Goal: Navigation & Orientation: Find specific page/section

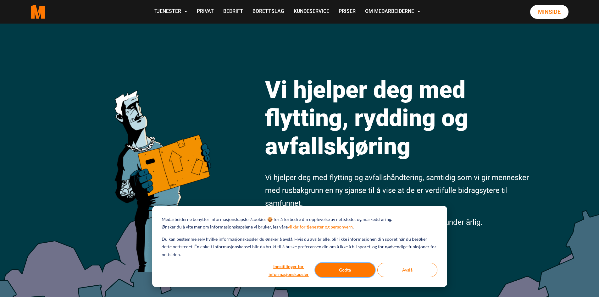
click at [332, 267] on button "Godta" at bounding box center [345, 270] width 60 height 14
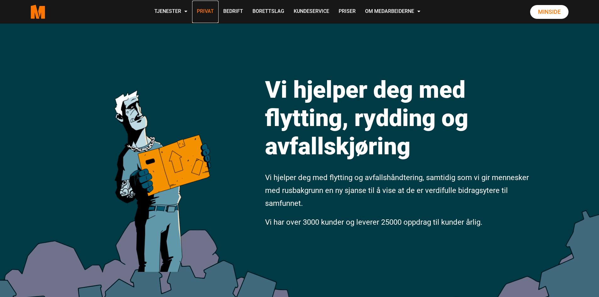
click at [206, 10] on link "Privat" at bounding box center [205, 12] width 26 height 22
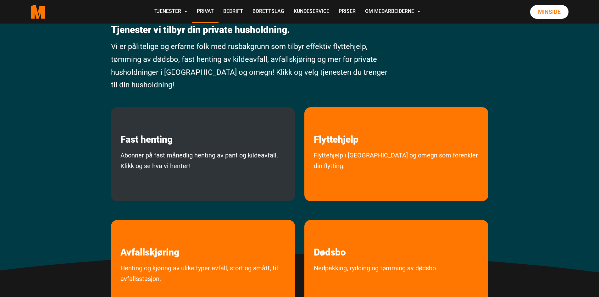
scroll to position [94, 0]
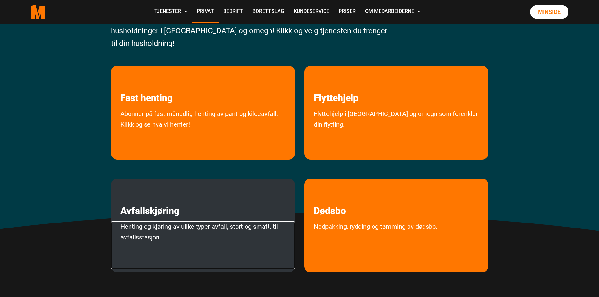
click at [166, 223] on link "Henting og kjøring av ulike typer avfall, stort og smått, til avfallsstasjon." at bounding box center [203, 245] width 184 height 48
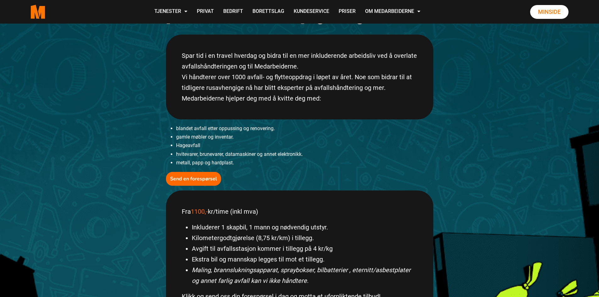
scroll to position [157, 0]
